Goal: Task Accomplishment & Management: Manage account settings

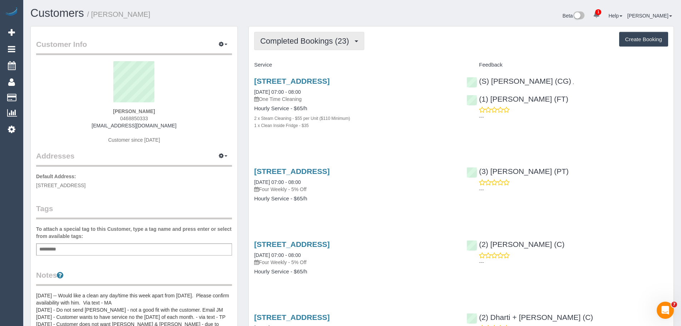
click at [330, 37] on span "Completed Bookings (23)" at bounding box center [306, 40] width 92 height 9
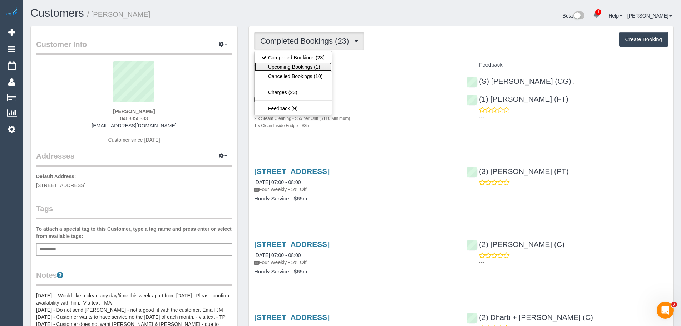
click at [318, 64] on link "Upcoming Bookings (1)" at bounding box center [292, 66] width 77 height 9
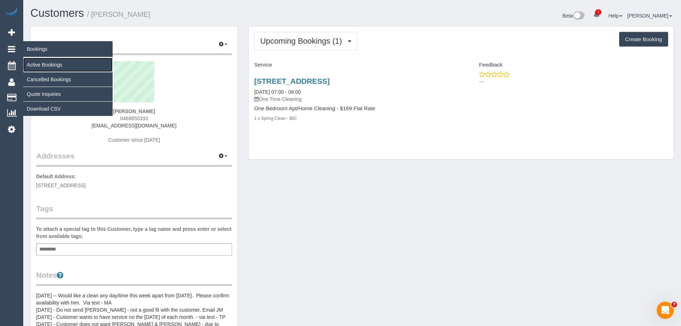
click at [38, 63] on link "Active Bookings" at bounding box center [67, 65] width 89 height 14
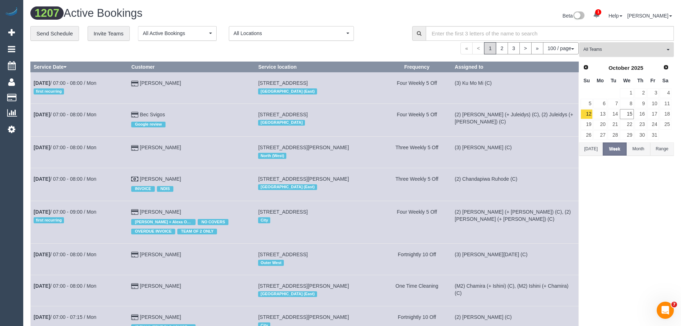
click at [599, 47] on span "All Teams" at bounding box center [623, 49] width 81 height 6
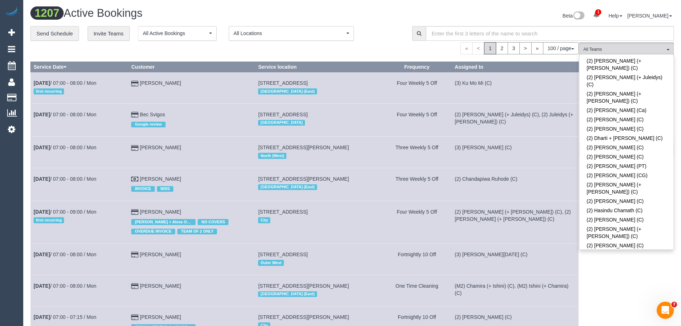
scroll to position [322, 0]
click at [609, 240] on link "(2) Joanne Power (C)" at bounding box center [626, 244] width 94 height 9
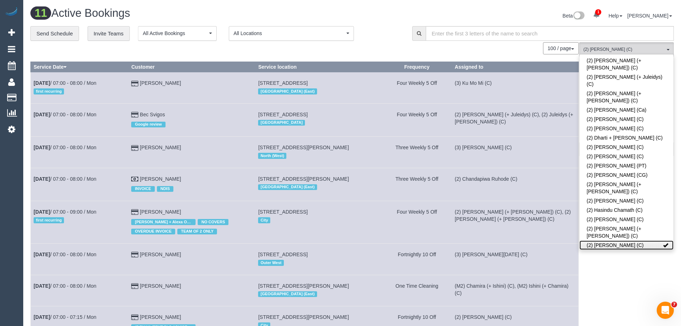
click at [609, 240] on link "(2) [PERSON_NAME] (C)" at bounding box center [626, 244] width 94 height 9
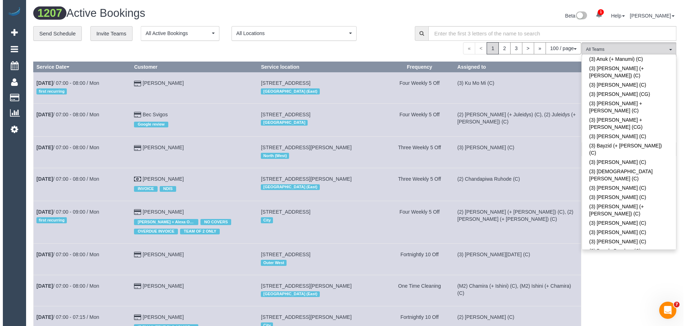
scroll to position [1286, 0]
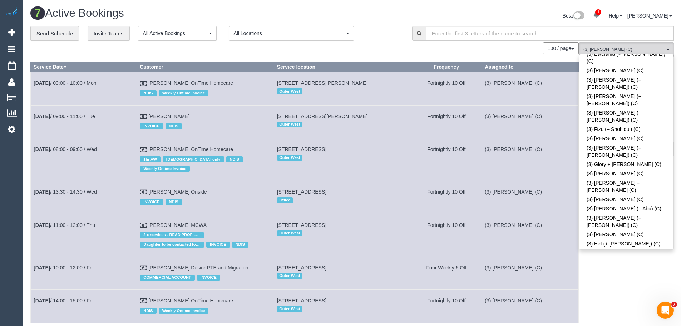
click at [386, 46] on div "100 / page 10 / page 20 / page 30 / page 40 / page 50 / page 100 / page" at bounding box center [304, 48] width 548 height 12
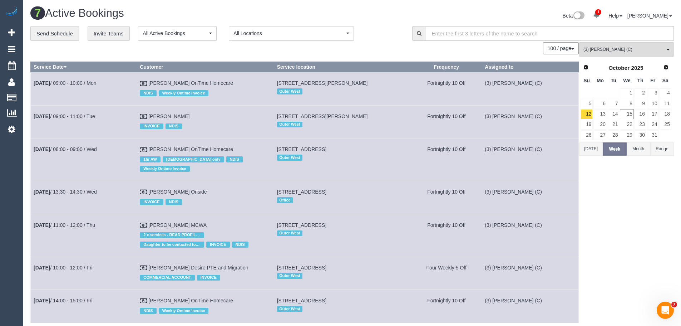
click at [592, 150] on button "Today" at bounding box center [591, 148] width 24 height 13
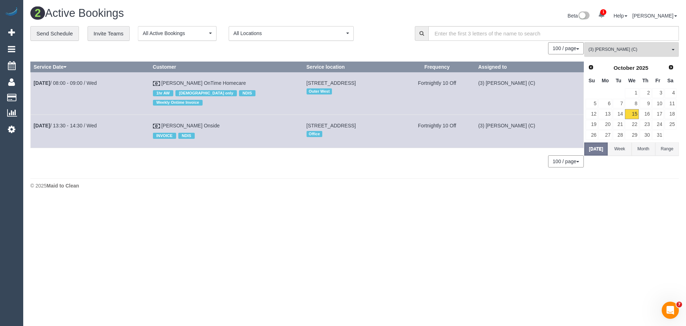
drag, startPoint x: 244, startPoint y: 80, endPoint x: 33, endPoint y: 81, distance: 211.2
click at [33, 81] on tr "Oct 15th / 08:00 - 09:00 / Wed Marija Zorica OnTime Homecare 1hr AW female only…" at bounding box center [307, 93] width 553 height 43
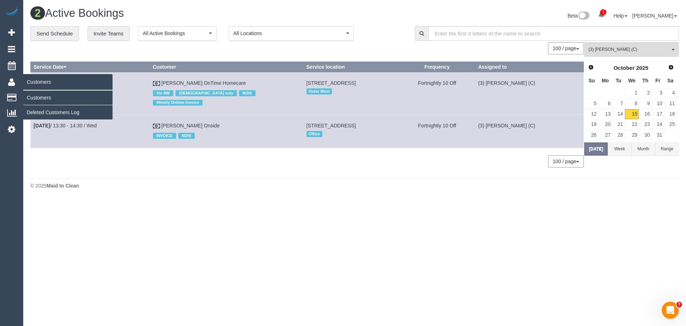
copy tr "Oct 15th / 08:00 - 09:00 / Wed Marija Zorica OnTime Homecare"
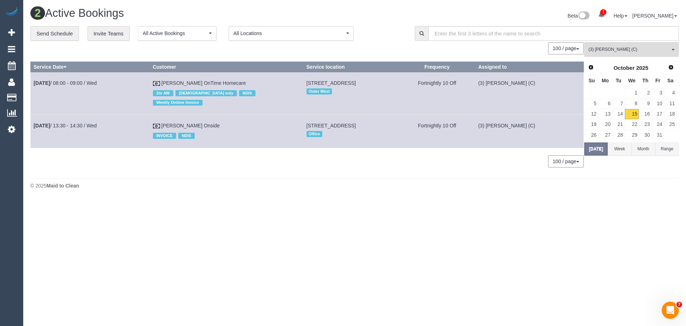
drag, startPoint x: 218, startPoint y: 118, endPoint x: 34, endPoint y: 118, distance: 183.7
click at [34, 118] on tr "Oct 15th / 13:30 - 14:30 / Wed David Jonathan Stoneman Onside INVOICE NDIS 3/5 …" at bounding box center [307, 131] width 553 height 33
copy tr "Oct 15th / 13:30 - 14:30 / Wed David Jonathan Stoneman Onside"
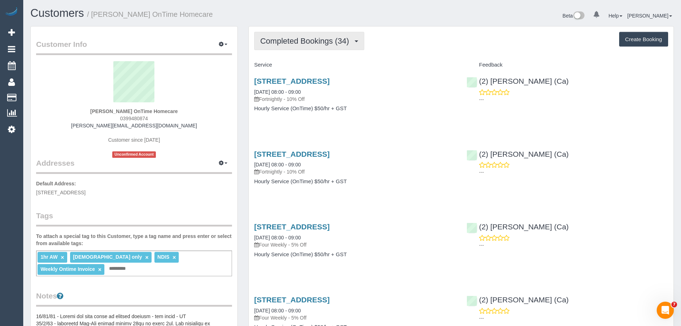
click at [308, 41] on span "Completed Bookings (34)" at bounding box center [306, 40] width 92 height 9
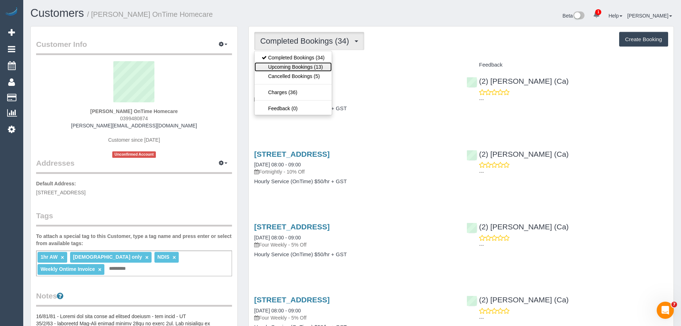
click at [303, 63] on link "Upcoming Bookings (13)" at bounding box center [292, 66] width 77 height 9
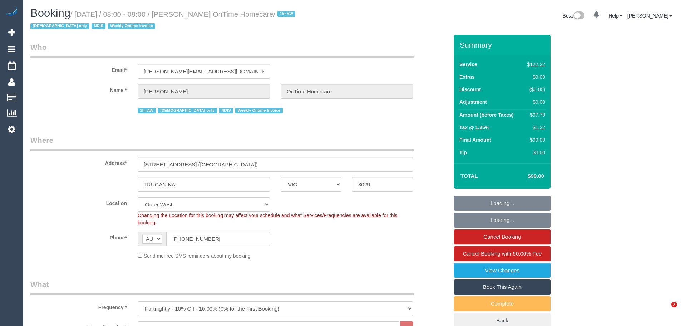
select select "VIC"
select select "number:28"
select select "number:14"
select select "number:18"
select select "number:25"
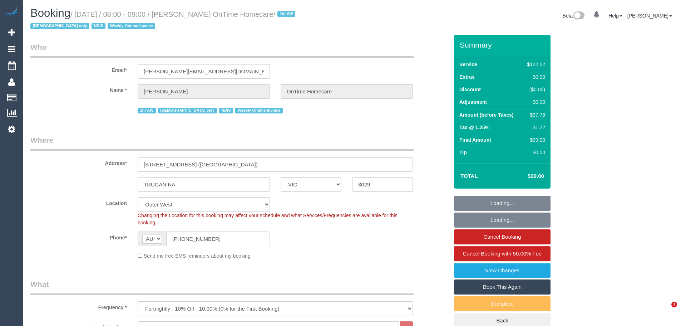
select select "number:35"
select select "object:801"
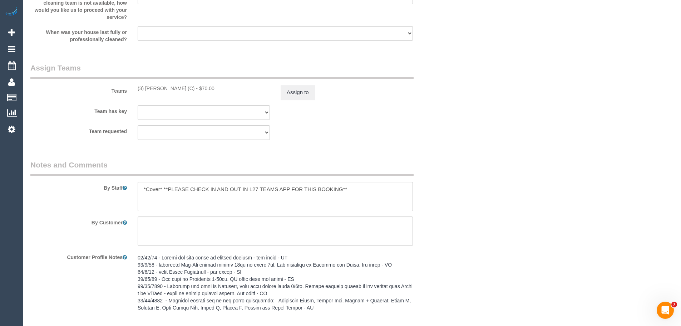
scroll to position [858, 0]
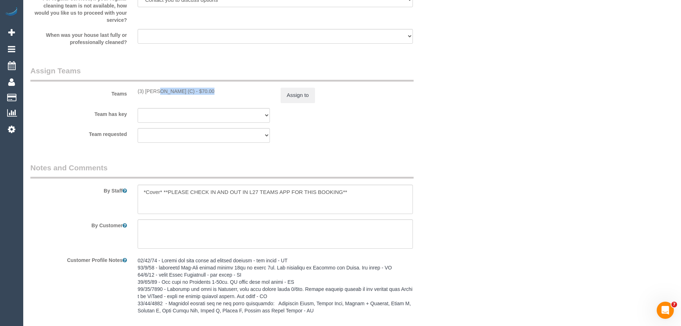
drag, startPoint x: 190, startPoint y: 90, endPoint x: 133, endPoint y: 93, distance: 56.9
click at [133, 93] on div "(3) [PERSON_NAME] (C) - $70.00" at bounding box center [203, 91] width 143 height 7
drag, startPoint x: 190, startPoint y: 94, endPoint x: 137, endPoint y: 91, distance: 54.0
click at [137, 91] on div "(3) [PERSON_NAME] (C) - $70.00" at bounding box center [203, 91] width 143 height 7
copy div "(3) [PERSON_NAME] (C)"
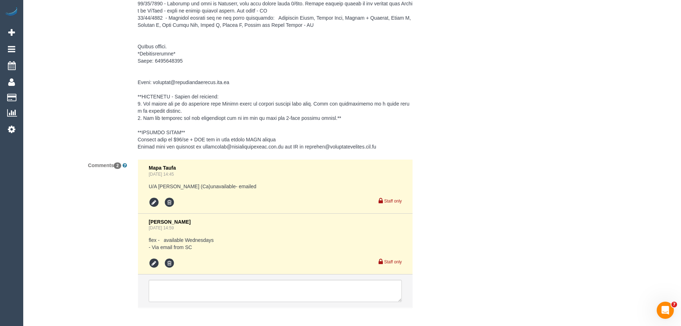
scroll to position [1176, 0]
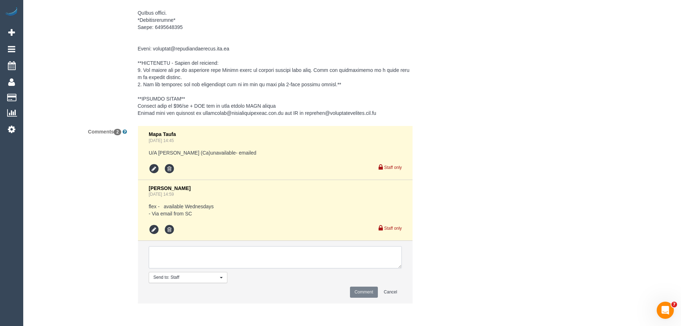
click at [205, 251] on textarea at bounding box center [275, 257] width 253 height 22
type textarea "/"
paste textarea "Cleaner(s) Unassigned: Reason Unassigned: Contact customer via: Which message s…"
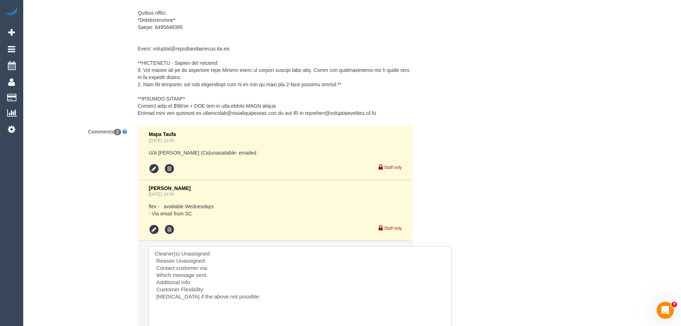
scroll to position [0, 0]
drag, startPoint x: 398, startPoint y: 265, endPoint x: 453, endPoint y: 335, distance: 89.5
click at [243, 253] on textarea at bounding box center [303, 292] width 309 height 92
paste textarea "(3) Joanne Wenzlau (C)"
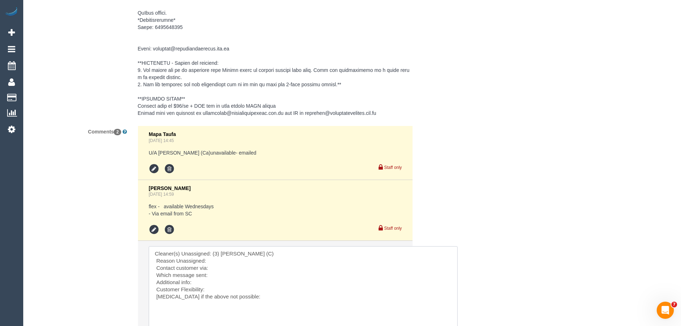
click at [223, 258] on textarea at bounding box center [303, 292] width 309 height 92
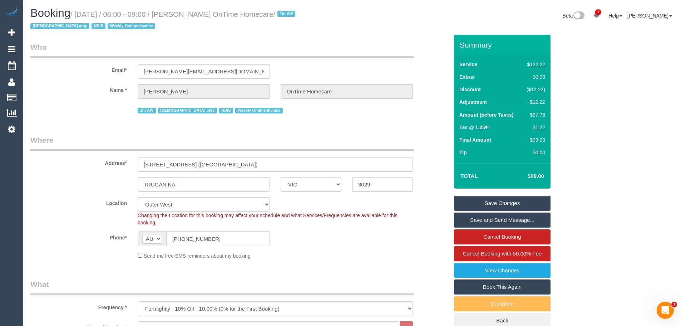
click at [223, 241] on input "(03) 9948 0874" at bounding box center [218, 238] width 104 height 15
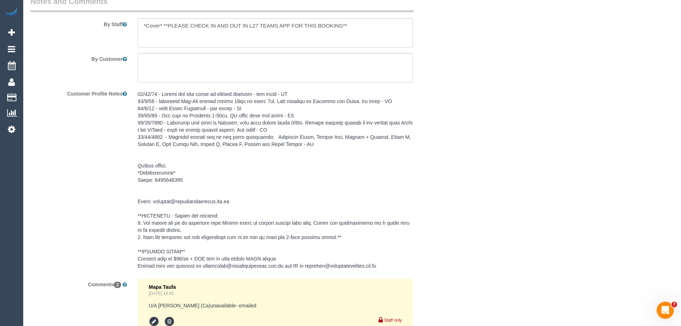
scroll to position [1036, 0]
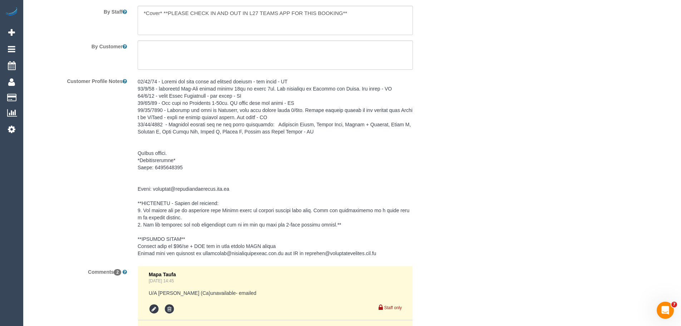
click at [168, 164] on pre at bounding box center [275, 167] width 275 height 179
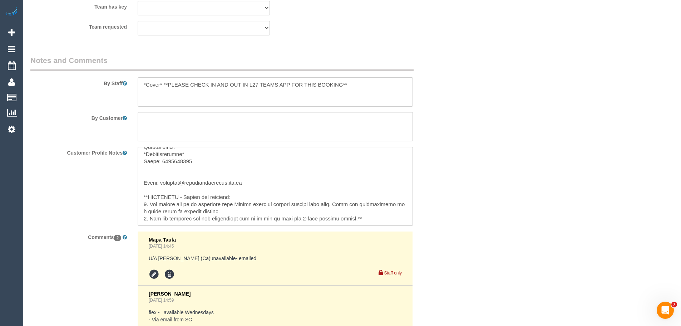
scroll to position [50, 0]
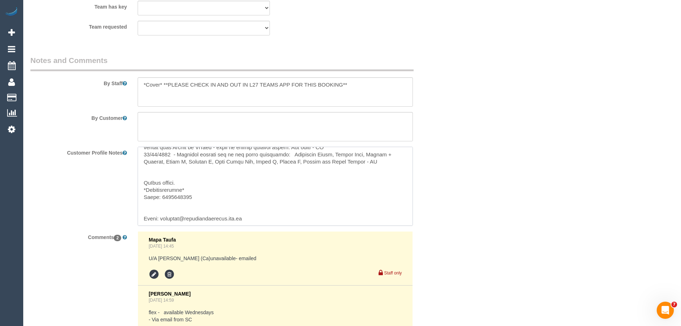
click at [176, 195] on textarea at bounding box center [275, 186] width 275 height 79
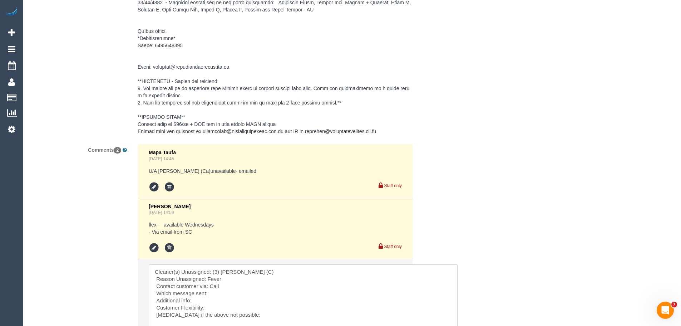
scroll to position [1179, 0]
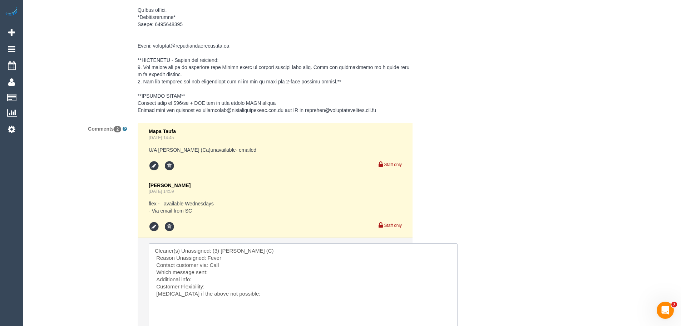
click at [213, 272] on textarea at bounding box center [303, 289] width 309 height 92
click at [207, 281] on textarea at bounding box center [303, 289] width 309 height 92
click at [216, 286] on textarea at bounding box center [303, 289] width 309 height 92
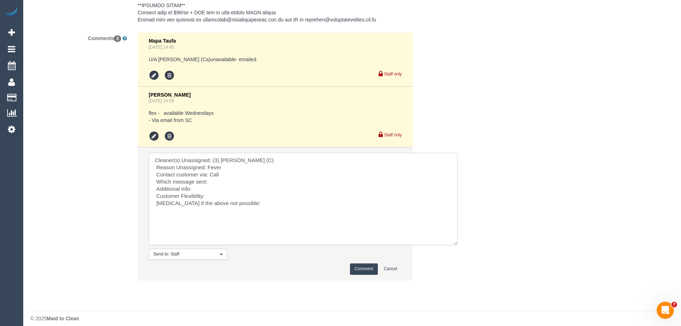
scroll to position [1276, 0]
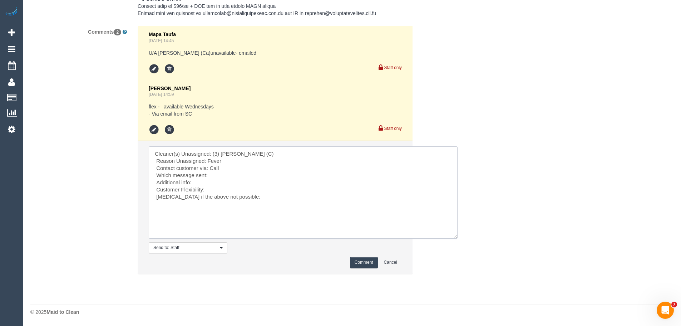
click at [213, 191] on textarea at bounding box center [303, 192] width 309 height 92
click at [219, 189] on textarea at bounding box center [303, 192] width 309 height 92
click at [224, 188] on textarea at bounding box center [303, 192] width 309 height 92
click at [215, 183] on textarea at bounding box center [303, 192] width 309 height 92
drag, startPoint x: 263, startPoint y: 191, endPoint x: 283, endPoint y: 190, distance: 19.7
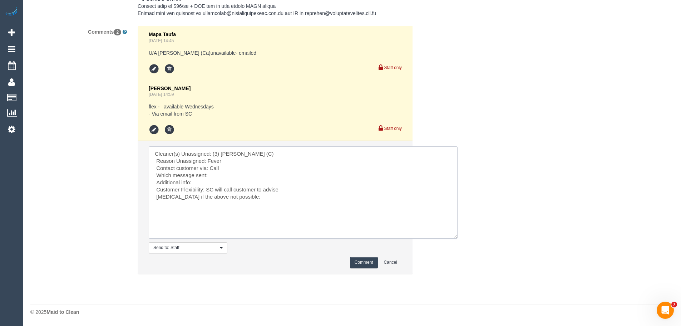
click at [283, 190] on textarea at bounding box center [303, 192] width 309 height 92
type textarea "Cleaner(s) Unassigned: (3) Joanne Wenzlau (C) Reason Unassigned: Fever Contact …"
click at [372, 266] on button "Comment" at bounding box center [364, 262] width 28 height 11
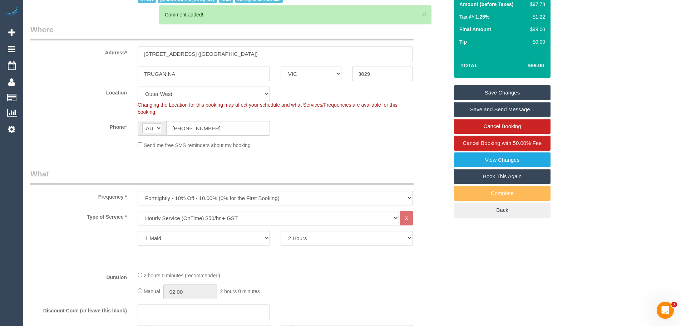
scroll to position [25, 0]
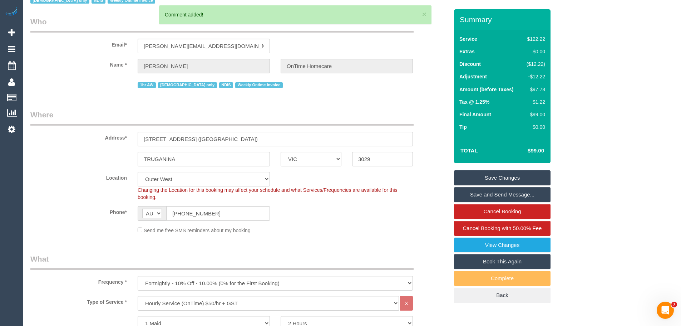
click at [500, 180] on link "Save Changes" at bounding box center [502, 177] width 96 height 15
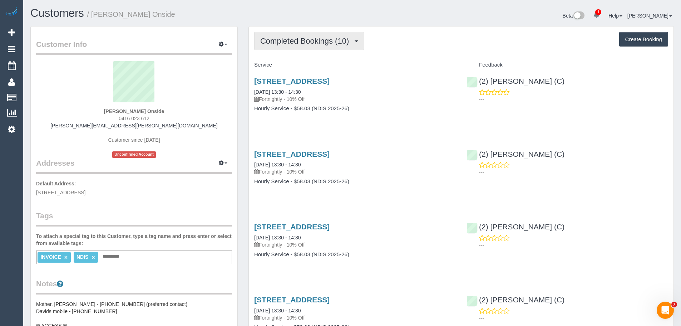
click at [312, 39] on span "Completed Bookings (10)" at bounding box center [306, 40] width 92 height 9
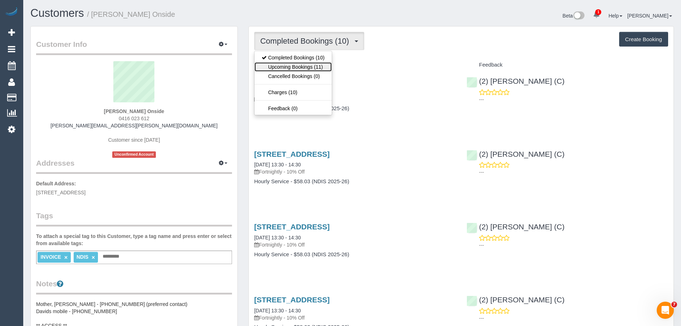
click at [316, 64] on link "Upcoming Bookings (11)" at bounding box center [292, 66] width 77 height 9
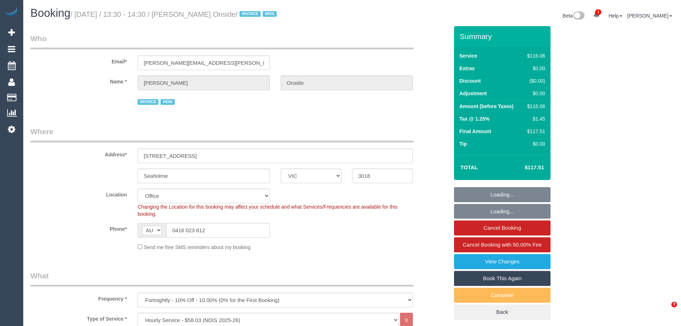
select select "VIC"
select select "number:27"
select select "number:14"
select select "number:18"
select select "number:25"
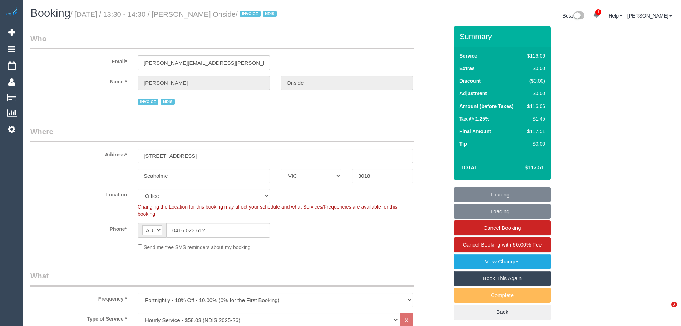
select select "number:35"
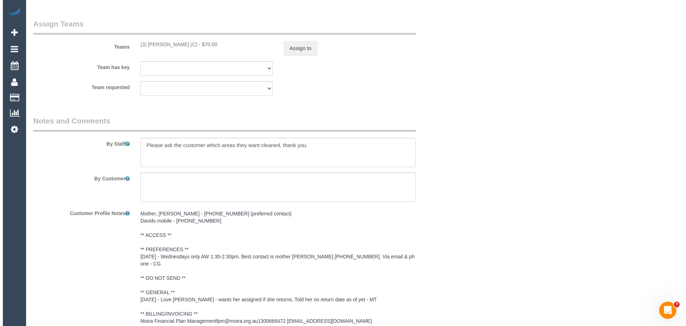
scroll to position [822, 0]
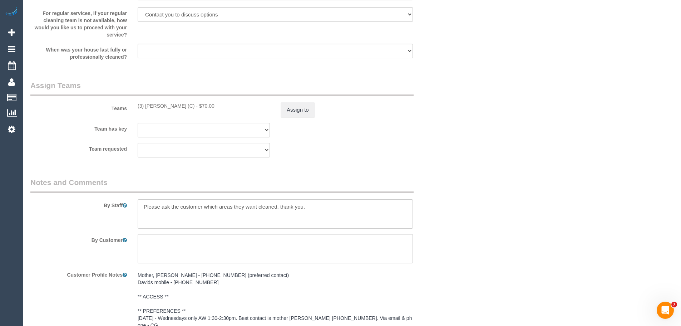
drag, startPoint x: 191, startPoint y: 106, endPoint x: 133, endPoint y: 108, distance: 58.6
click at [133, 108] on div "(3) Joanne Wenzlau (C) - $70.00" at bounding box center [203, 105] width 143 height 7
copy div "(3) Joanne Wenzlau (C)"
click at [302, 108] on button "Assign to" at bounding box center [298, 109] width 34 height 15
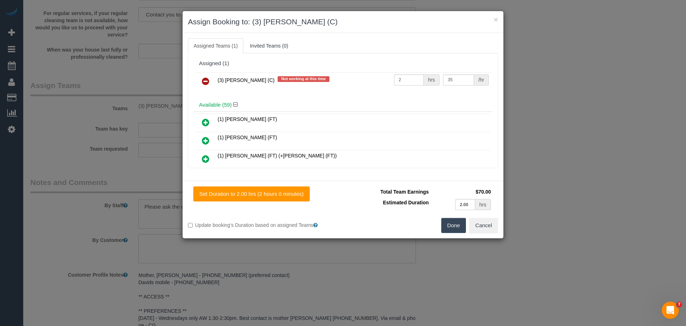
drag, startPoint x: 203, startPoint y: 84, endPoint x: 229, endPoint y: 96, distance: 29.1
click at [203, 84] on icon at bounding box center [206, 81] width 8 height 9
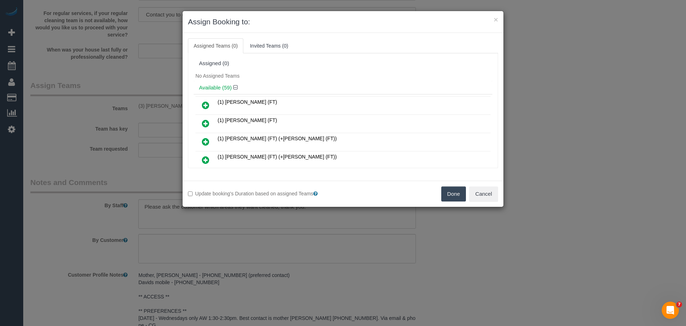
click at [447, 193] on button "Done" at bounding box center [453, 193] width 25 height 15
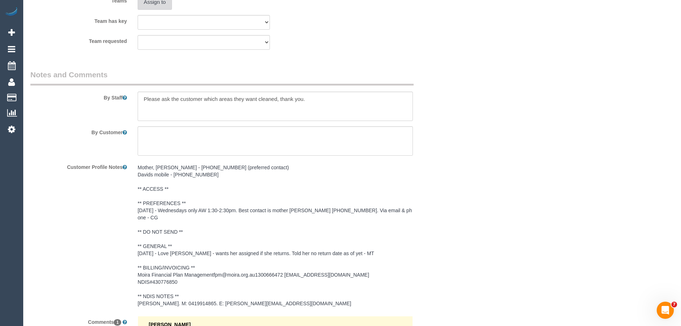
scroll to position [1036, 0]
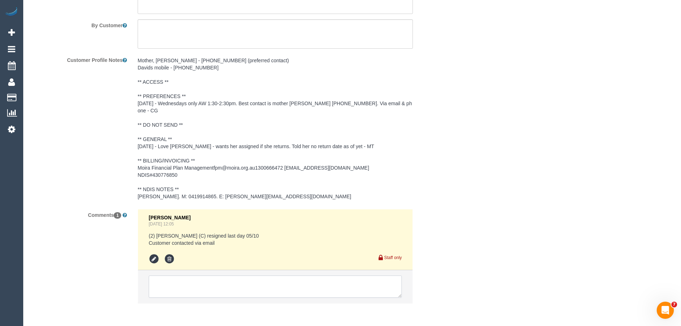
click at [233, 276] on textarea at bounding box center [275, 286] width 253 height 22
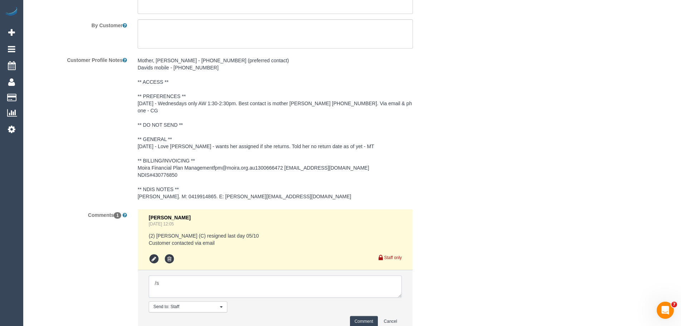
type textarea "/"
paste textarea "Cleaner(s) Unassigned: Reason Unassigned: Contact customer via: Which message s…"
drag, startPoint x: 397, startPoint y: 286, endPoint x: 456, endPoint y: 325, distance: 71.2
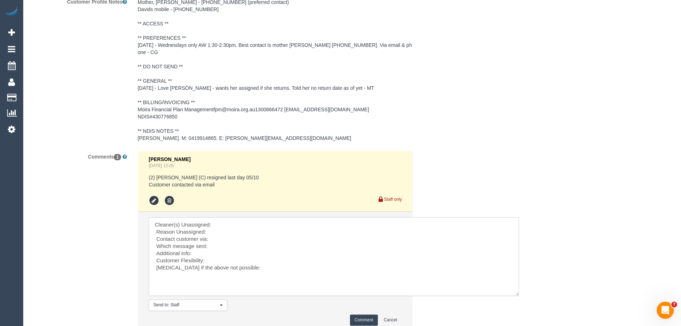
scroll to position [1145, 0]
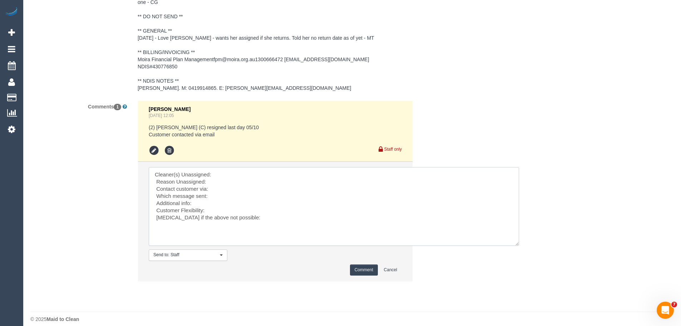
click at [225, 167] on textarea at bounding box center [334, 206] width 370 height 79
paste textarea "(3) Joanne Wenzlau (C)"
click at [227, 176] on textarea at bounding box center [334, 206] width 370 height 79
type textarea "Cleaner(s) Unassigned: (3) Joanne Wenzlau (C) Reason Unassigned: Fever Contact …"
click at [362, 264] on button "Comment" at bounding box center [364, 269] width 28 height 11
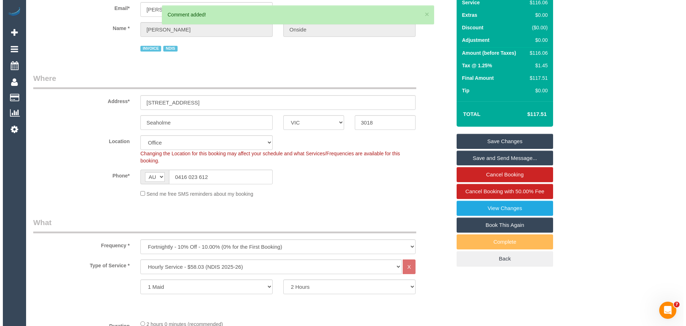
scroll to position [0, 0]
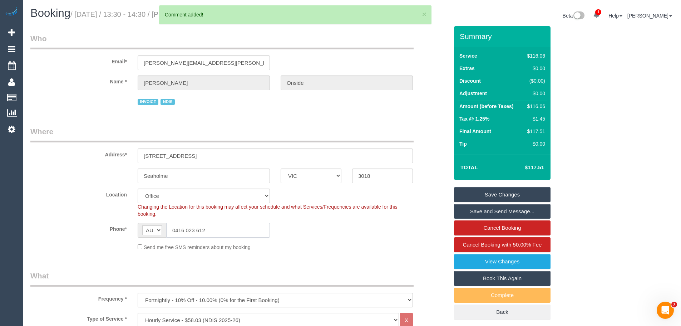
drag, startPoint x: 239, startPoint y: 226, endPoint x: 89, endPoint y: 205, distance: 151.2
click at [88, 212] on sui-booking-location "Location Office City East (North) East (South) Inner East Inner North (East) In…" at bounding box center [239, 219] width 418 height 62
click at [515, 194] on link "Save Changes" at bounding box center [502, 194] width 96 height 15
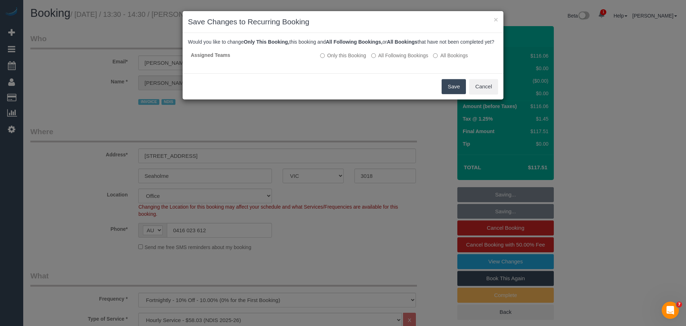
click at [452, 94] on button "Save" at bounding box center [454, 86] width 24 height 15
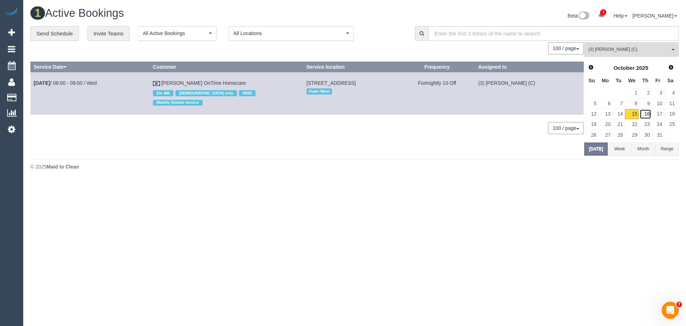
click at [644, 114] on link "16" at bounding box center [646, 114] width 12 height 10
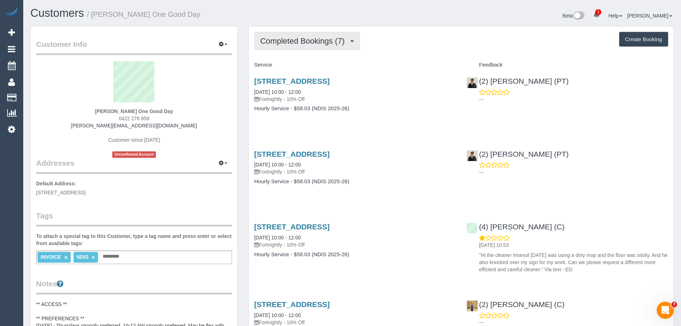
click at [312, 40] on span "Completed Bookings (7)" at bounding box center [304, 40] width 88 height 9
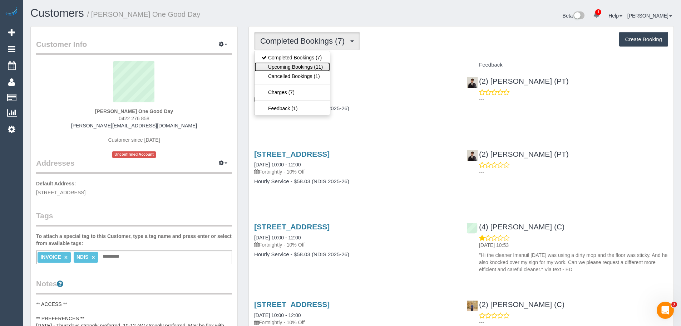
click at [296, 69] on link "Upcoming Bookings (11)" at bounding box center [291, 66] width 75 height 9
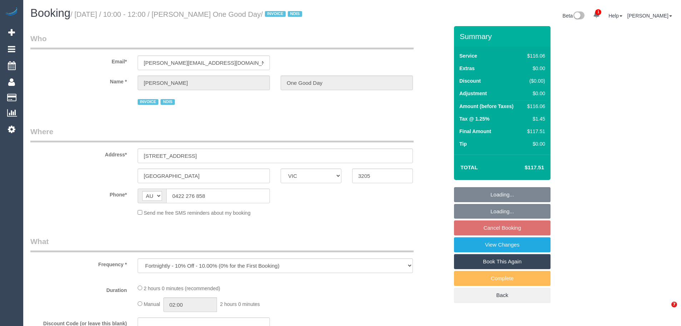
select select "VIC"
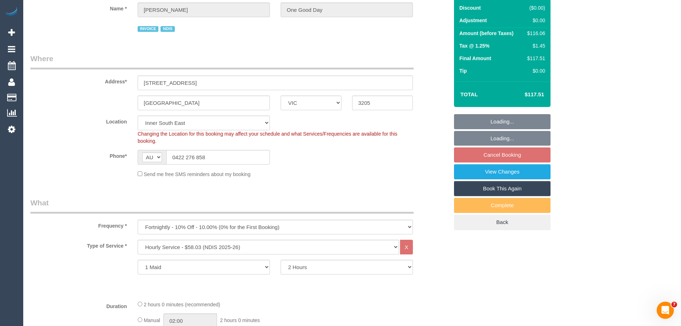
select select "object:600"
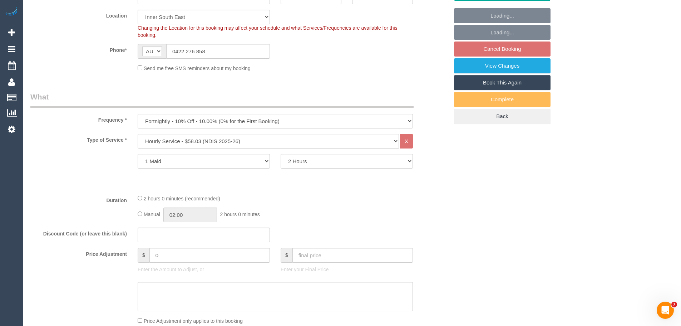
select select "number:28"
select select "number:14"
select select "number:20"
select select "number:25"
select select "number:34"
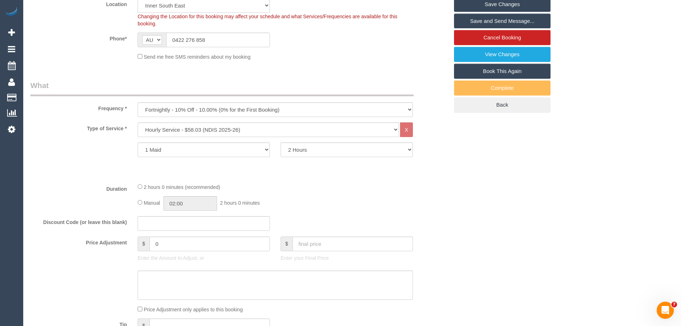
scroll to position [179, 0]
